Goal: Navigation & Orientation: Find specific page/section

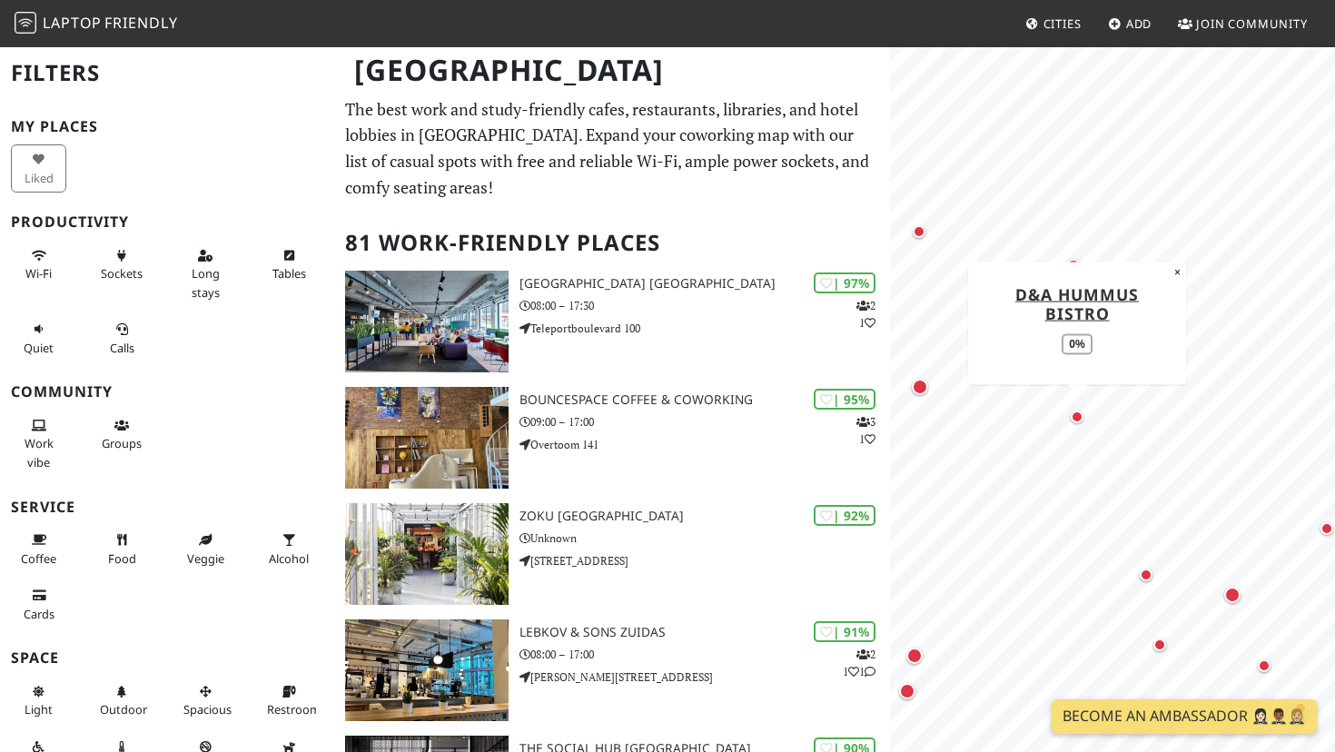
click at [1078, 417] on div "Map marker" at bounding box center [1077, 417] width 13 height 13
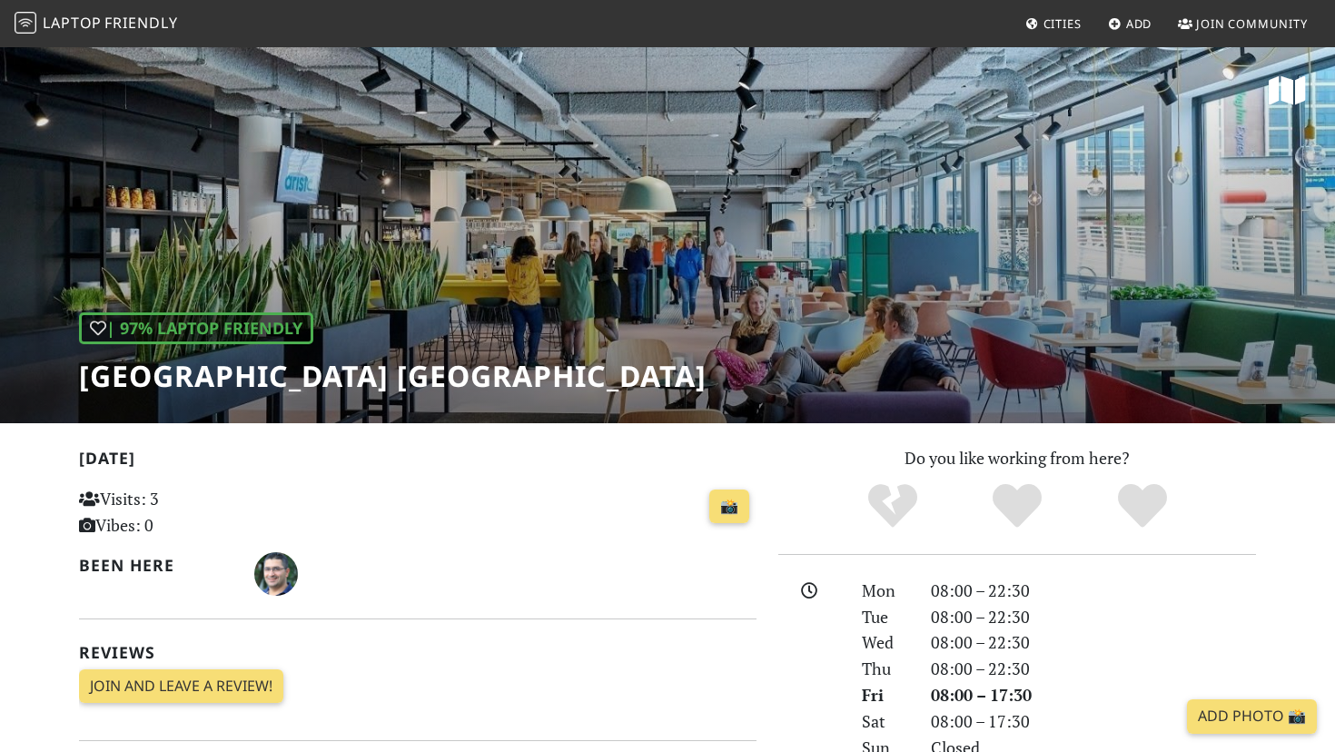
click at [294, 373] on h1 "[GEOGRAPHIC_DATA] [GEOGRAPHIC_DATA]" at bounding box center [393, 376] width 628 height 35
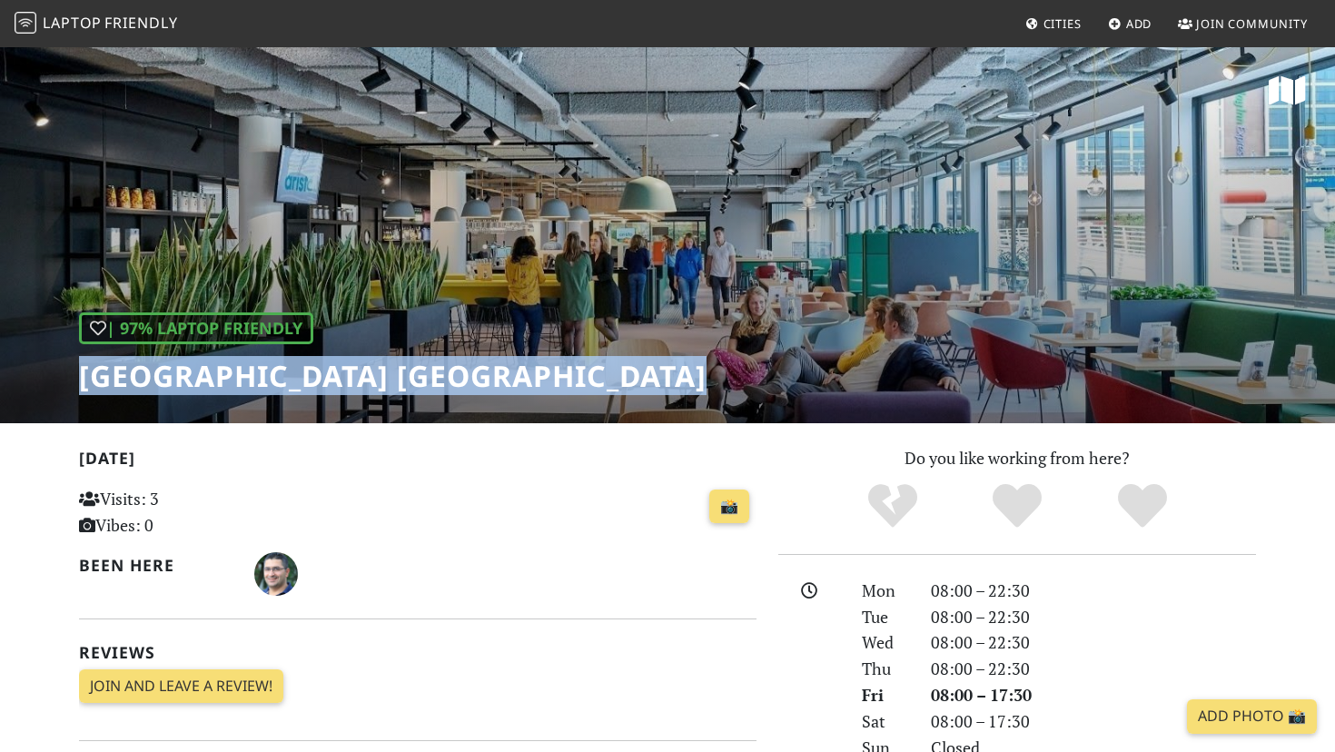
click at [294, 373] on h1 "[GEOGRAPHIC_DATA] [GEOGRAPHIC_DATA]" at bounding box center [393, 376] width 628 height 35
copy div "[GEOGRAPHIC_DATA] [GEOGRAPHIC_DATA]"
